Goal: Information Seeking & Learning: Learn about a topic

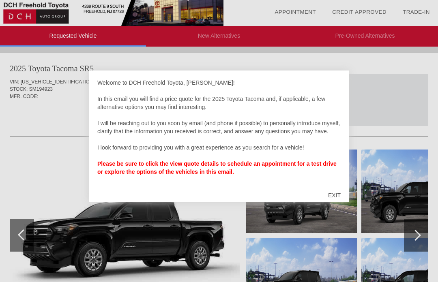
click at [338, 198] on div "EXIT" at bounding box center [334, 195] width 29 height 24
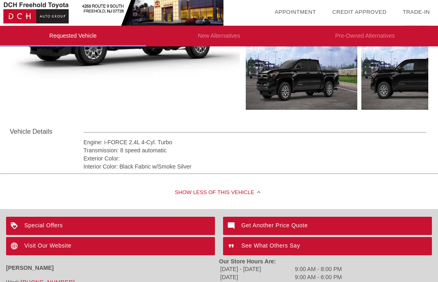
scroll to position [212, 0]
click at [56, 223] on div "Special Offers" at bounding box center [110, 226] width 209 height 18
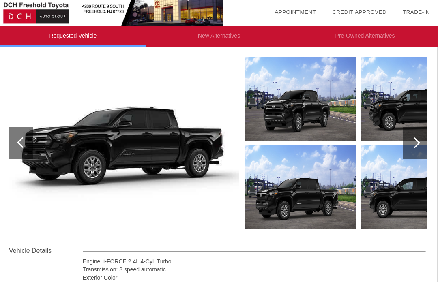
scroll to position [92, 1]
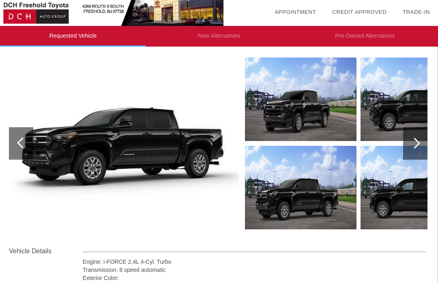
click at [177, 153] on img at bounding box center [124, 144] width 230 height 172
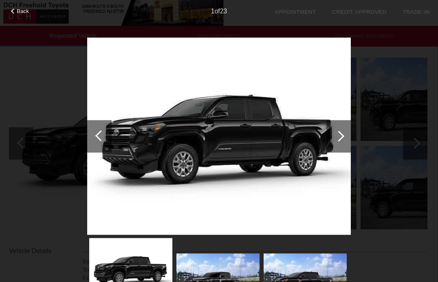
click at [342, 137] on div at bounding box center [338, 136] width 11 height 11
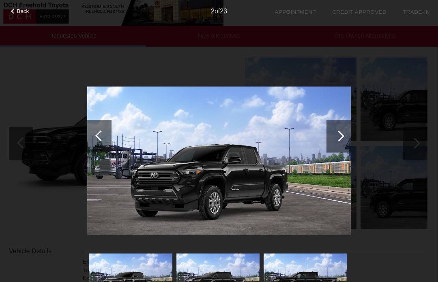
click at [336, 133] on div at bounding box center [338, 136] width 24 height 32
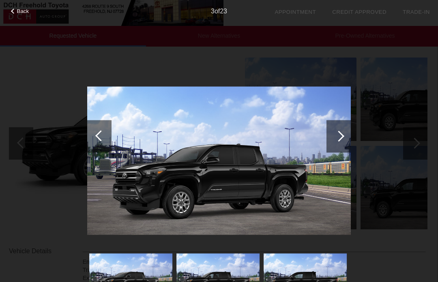
click at [335, 135] on div at bounding box center [338, 136] width 11 height 11
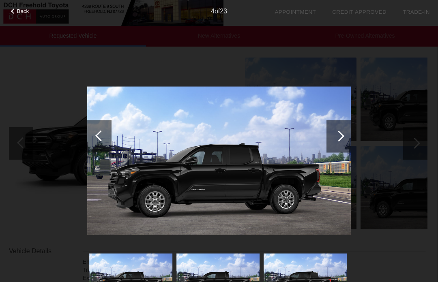
click at [338, 130] on div at bounding box center [338, 136] width 24 height 32
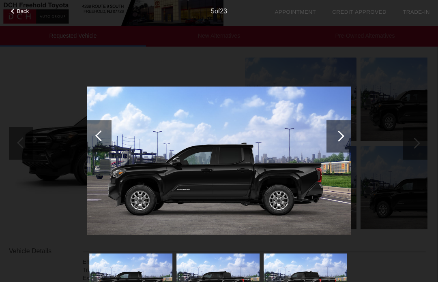
click at [341, 130] on div at bounding box center [338, 136] width 24 height 32
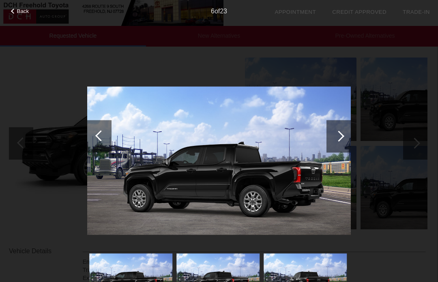
click at [341, 133] on div at bounding box center [338, 136] width 24 height 32
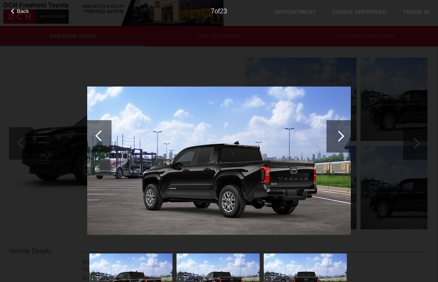
click at [343, 130] on div at bounding box center [338, 136] width 24 height 32
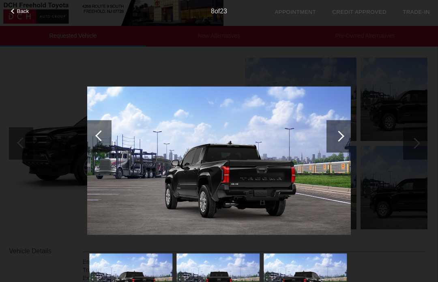
click at [339, 127] on div at bounding box center [338, 136] width 24 height 32
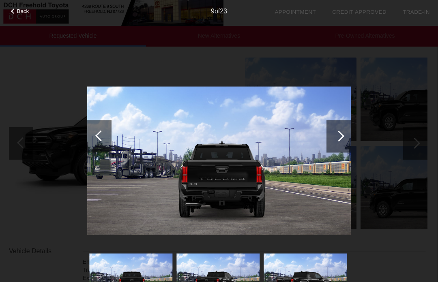
click at [340, 127] on div at bounding box center [338, 136] width 24 height 32
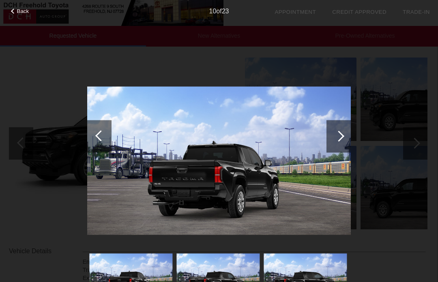
click at [341, 129] on div at bounding box center [338, 136] width 24 height 32
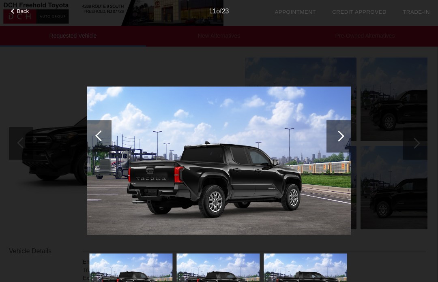
click at [340, 131] on div at bounding box center [338, 136] width 24 height 32
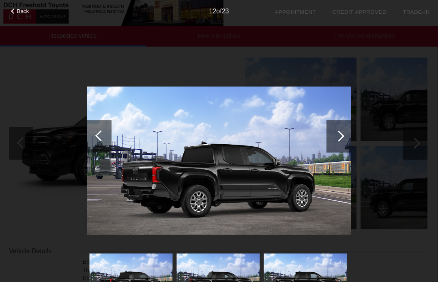
click at [339, 132] on div at bounding box center [338, 136] width 11 height 11
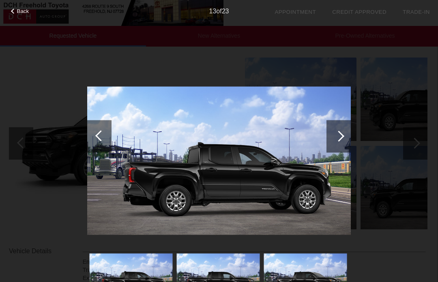
click at [341, 132] on div at bounding box center [338, 136] width 24 height 32
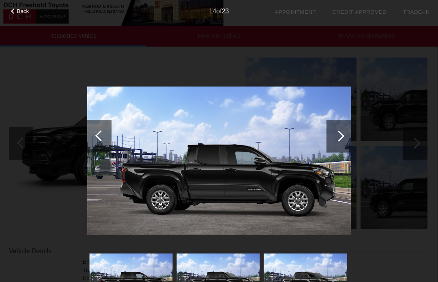
click at [341, 129] on div at bounding box center [338, 136] width 24 height 32
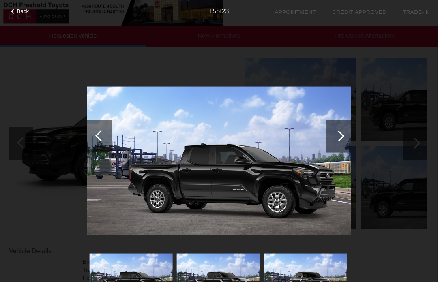
click at [334, 130] on div at bounding box center [338, 136] width 24 height 32
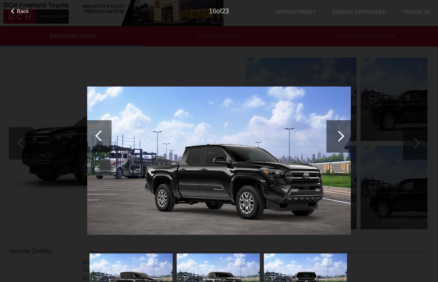
click at [337, 132] on div at bounding box center [338, 136] width 24 height 32
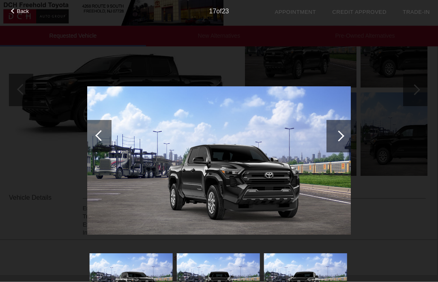
scroll to position [152, 1]
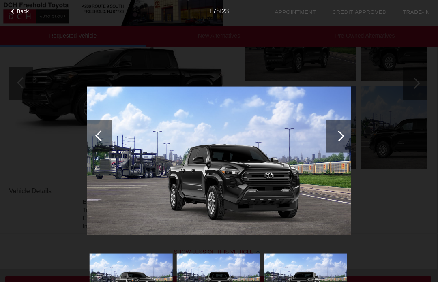
click at [342, 131] on div at bounding box center [338, 136] width 24 height 32
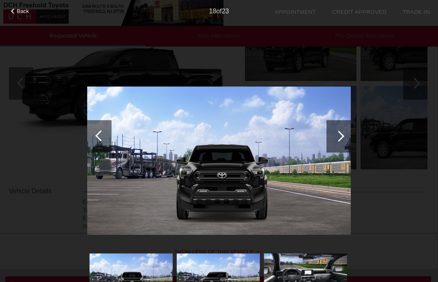
click at [342, 131] on div at bounding box center [338, 136] width 24 height 32
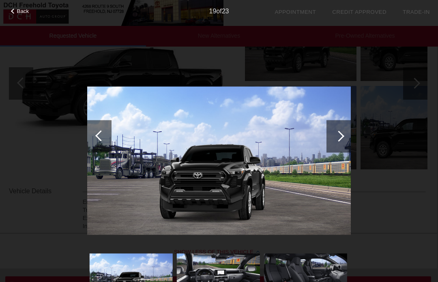
click at [346, 130] on div at bounding box center [338, 136] width 24 height 32
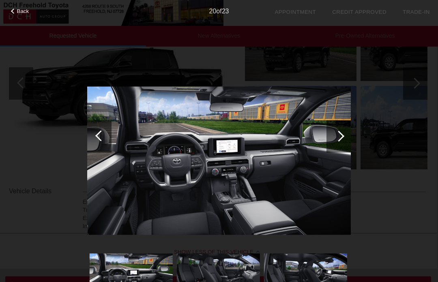
click at [341, 137] on div at bounding box center [338, 136] width 11 height 11
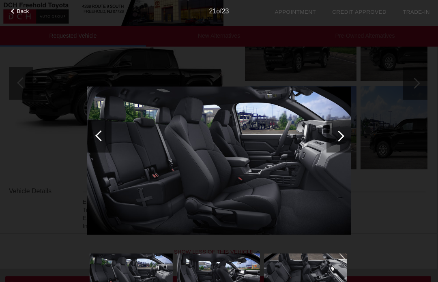
click at [341, 135] on div at bounding box center [338, 136] width 11 height 11
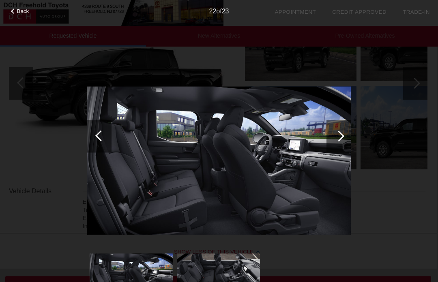
click at [342, 132] on div at bounding box center [338, 136] width 24 height 32
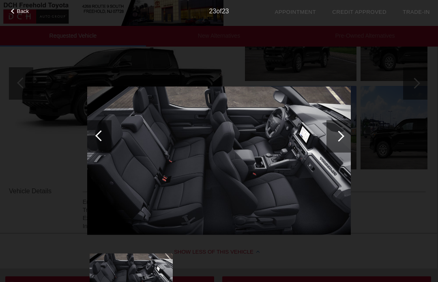
scroll to position [152, 0]
click at [342, 139] on div at bounding box center [338, 136] width 24 height 32
click at [338, 137] on div at bounding box center [338, 136] width 11 height 11
click at [348, 129] on div at bounding box center [338, 136] width 24 height 32
click at [344, 131] on div at bounding box center [338, 136] width 24 height 32
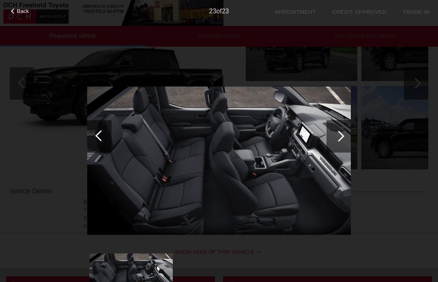
click at [344, 131] on div at bounding box center [338, 136] width 24 height 32
click at [344, 129] on div at bounding box center [338, 136] width 24 height 32
click at [341, 128] on div at bounding box center [338, 136] width 24 height 32
click at [341, 136] on div at bounding box center [338, 136] width 11 height 11
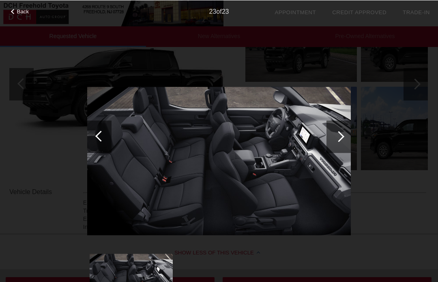
scroll to position [151, 1]
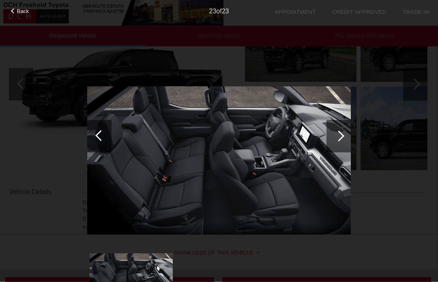
click at [349, 129] on div at bounding box center [338, 136] width 24 height 32
click at [15, 8] on div "Back" at bounding box center [20, 10] width 41 height 4
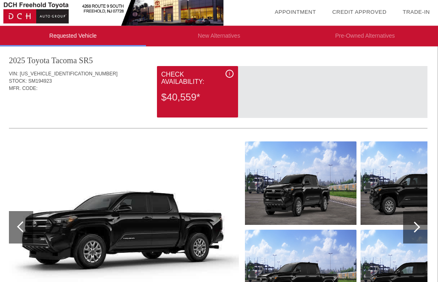
scroll to position [0, 1]
